Goal: Navigation & Orientation: Find specific page/section

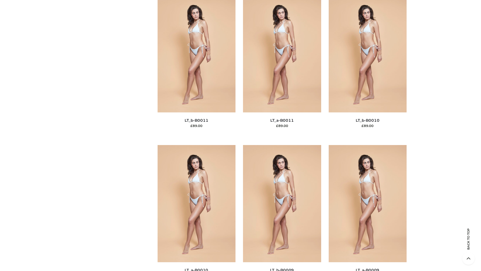
scroll to position [2250, 0]
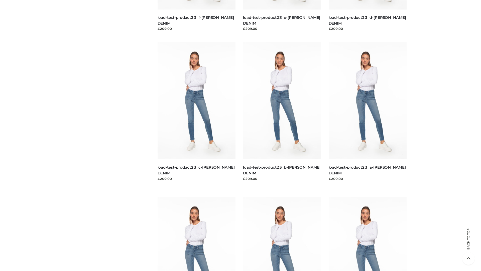
scroll to position [439, 0]
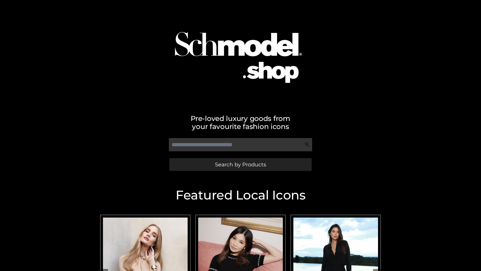
click at [240, 164] on span "Search by Products" at bounding box center [240, 164] width 51 height 5
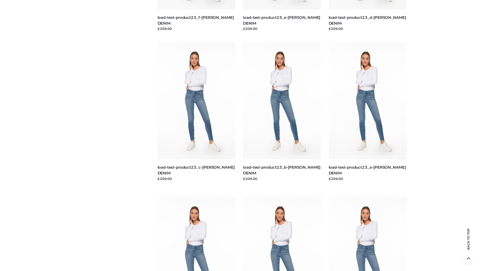
scroll to position [1043, 0]
